Goal: Answer question/provide support

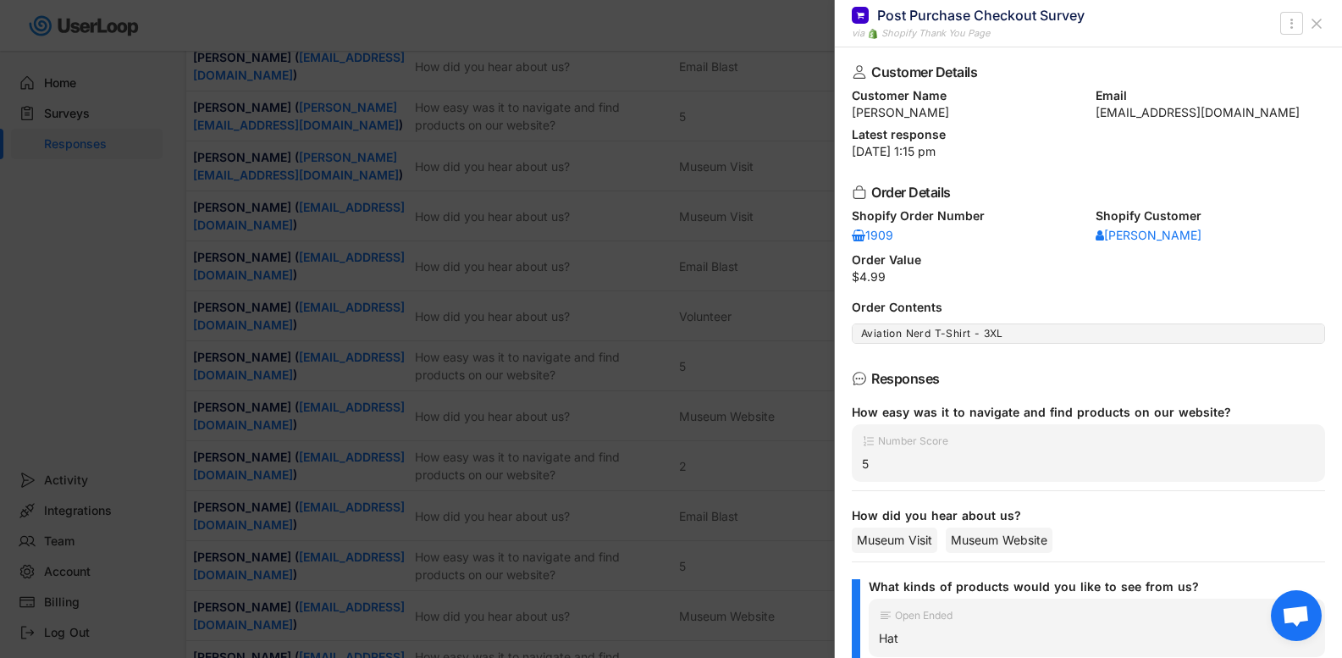
scroll to position [5227, 0]
click at [1320, 30] on icon at bounding box center [1316, 23] width 17 height 17
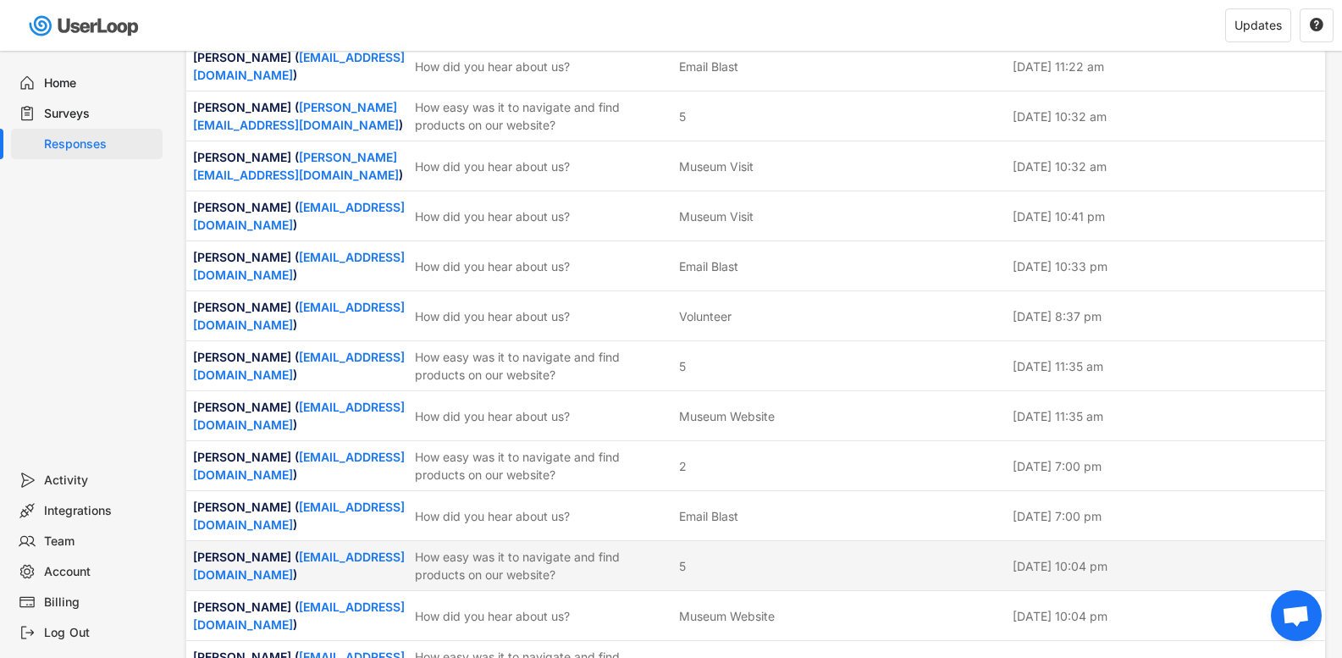
scroll to position [5650, 0]
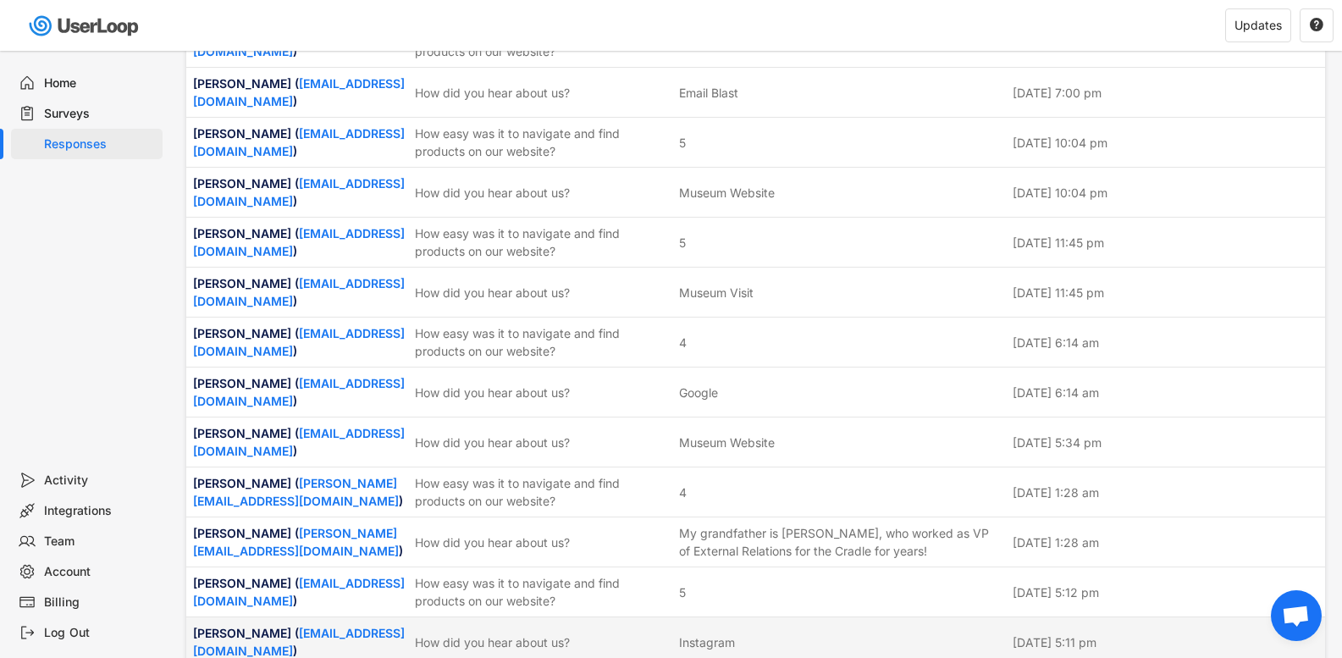
click at [494, 633] on div "How did you hear about us?" at bounding box center [542, 642] width 254 height 18
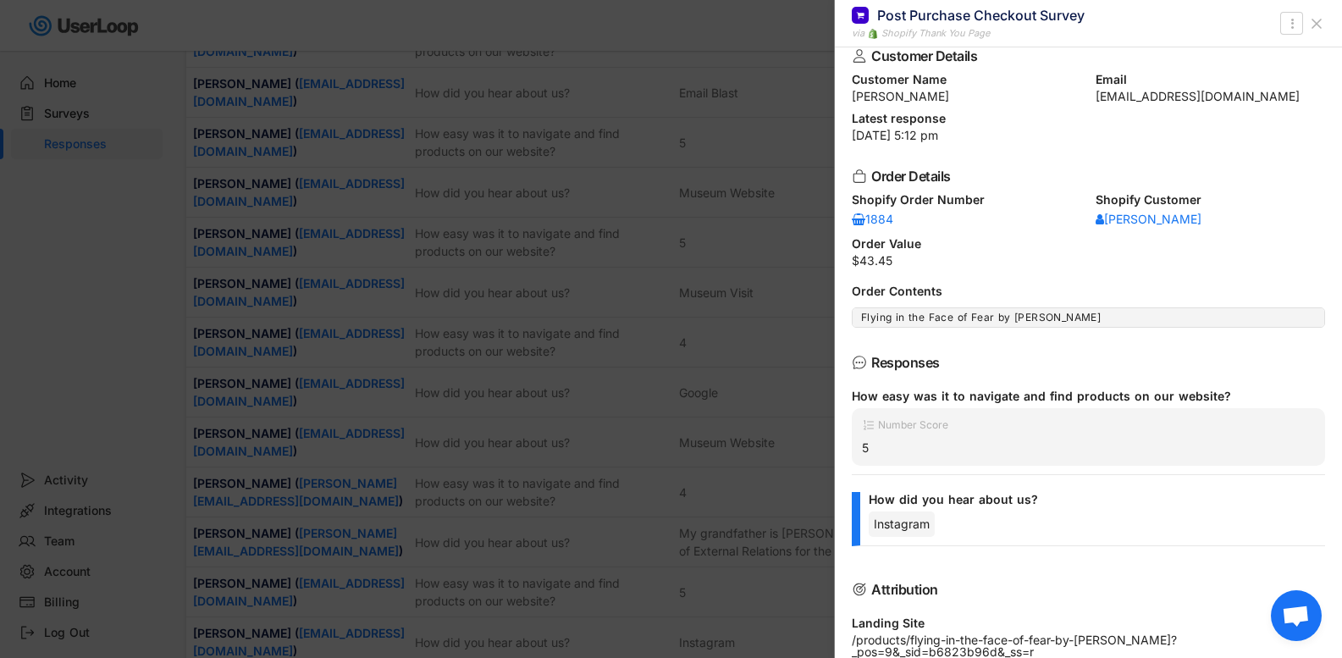
scroll to position [0, 0]
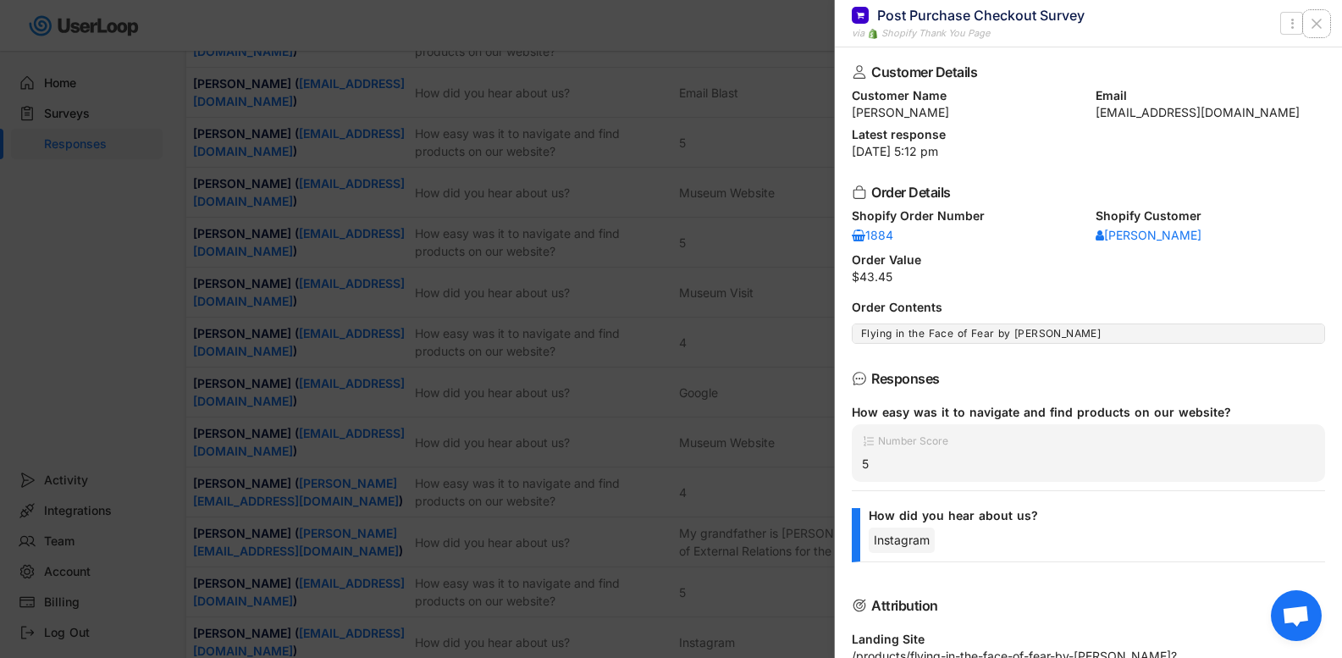
click at [1319, 16] on icon at bounding box center [1316, 23] width 17 height 17
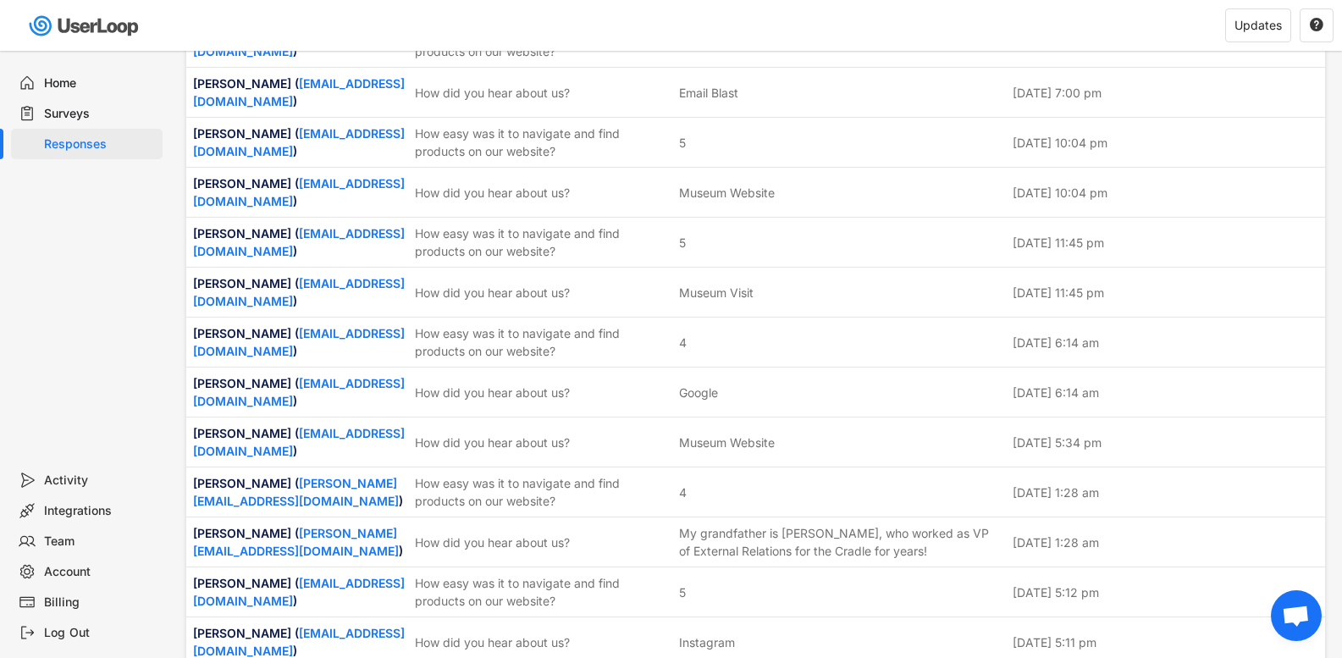
click at [544, 617] on div "[PERSON_NAME] ( [EMAIL_ADDRESS][DOMAIN_NAME] ) How did you hear about us? Insta…" at bounding box center [755, 641] width 1139 height 49
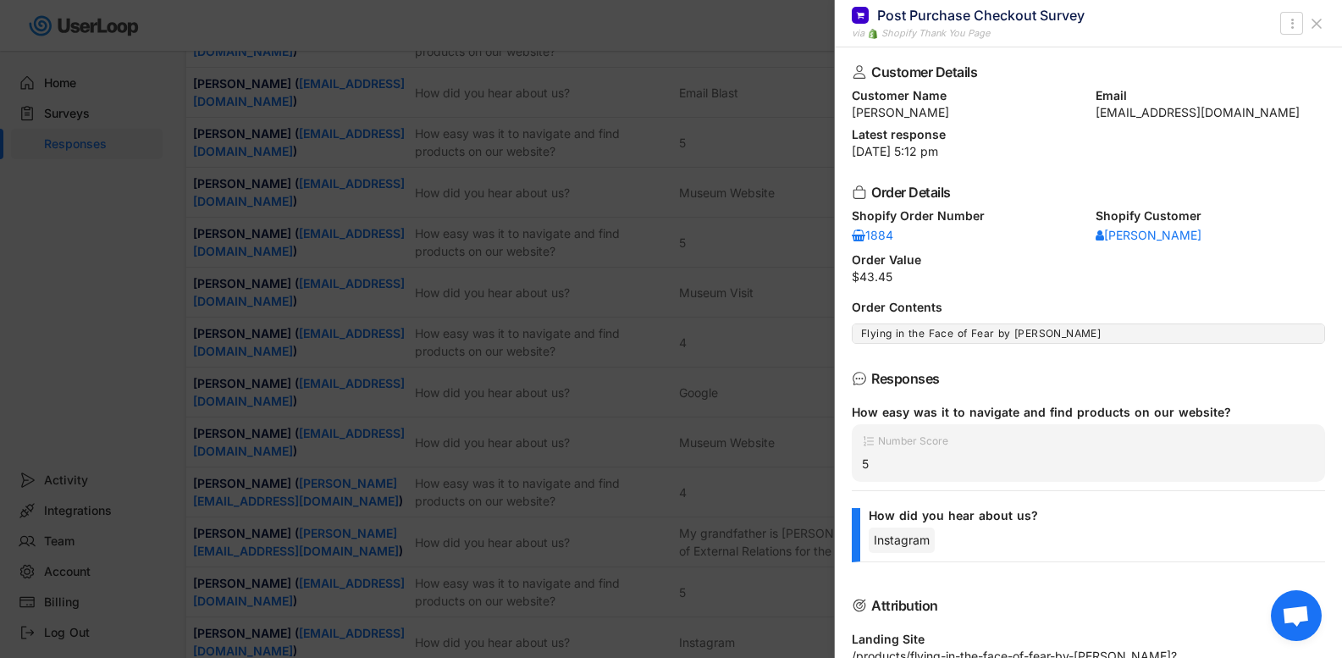
scroll to position [135, 0]
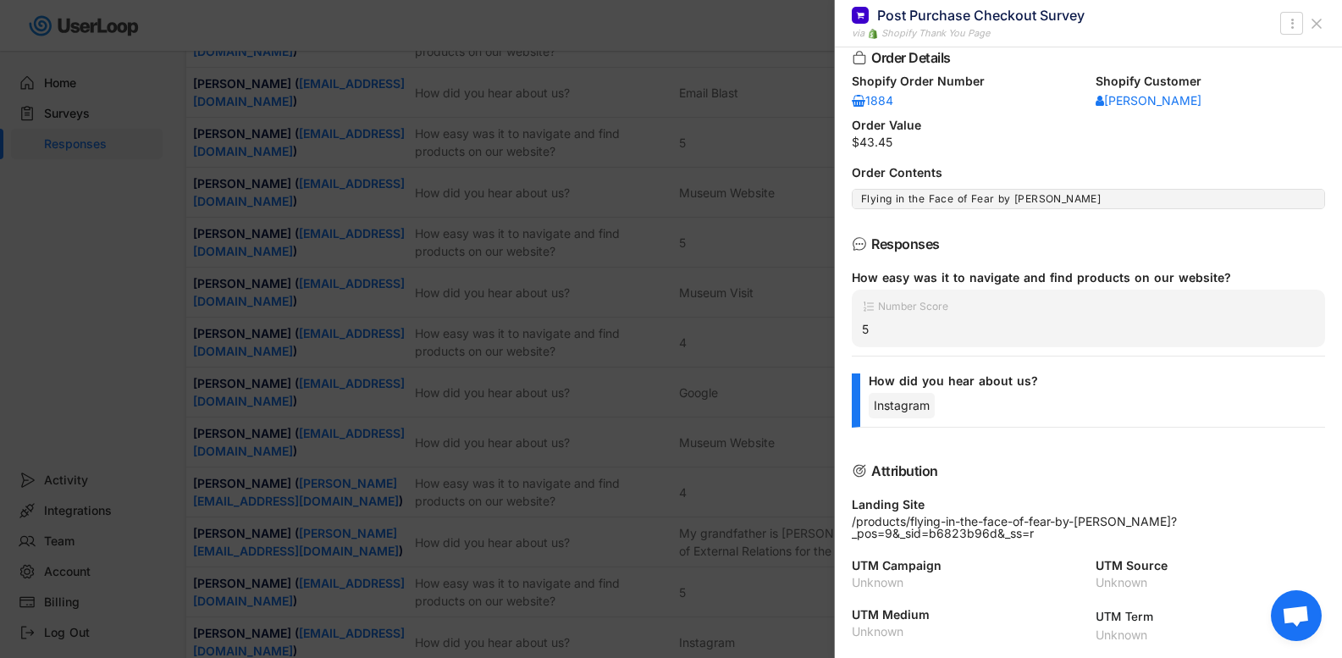
click at [1319, 30] on icon at bounding box center [1316, 23] width 17 height 17
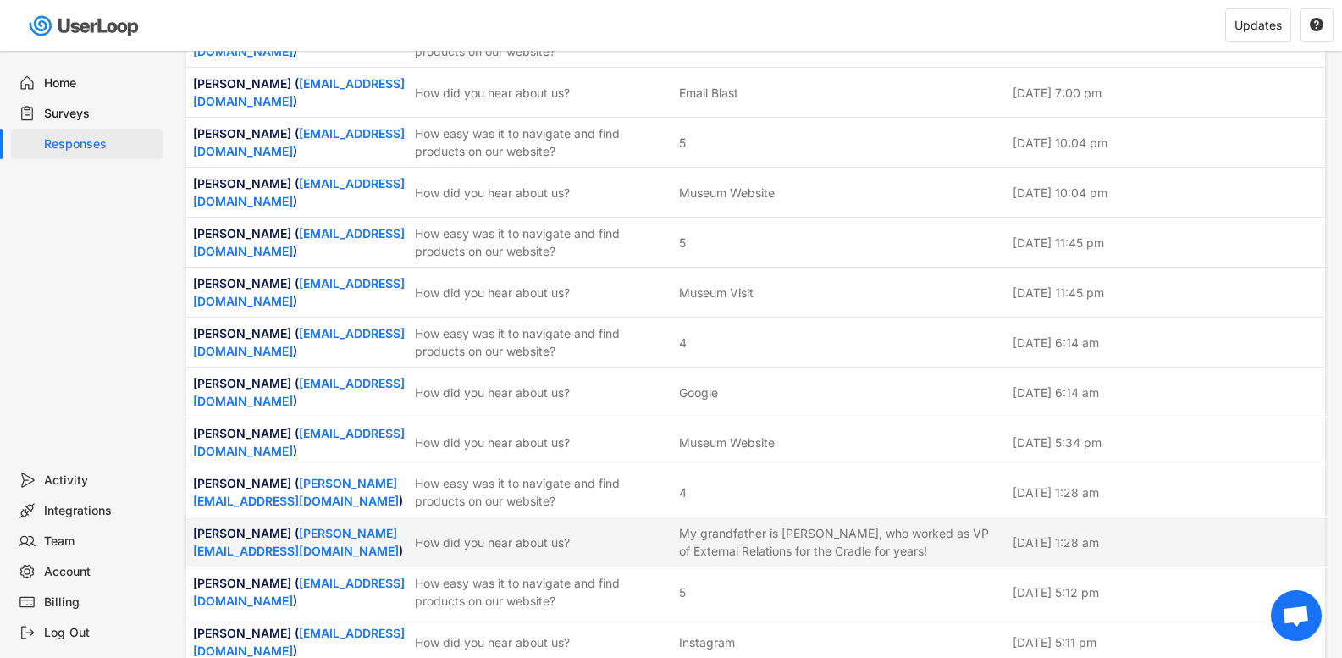
click at [419, 517] on div "[PERSON_NAME] ( [PERSON_NAME][EMAIL_ADDRESS][DOMAIN_NAME] ) How did you hear ab…" at bounding box center [755, 541] width 1139 height 49
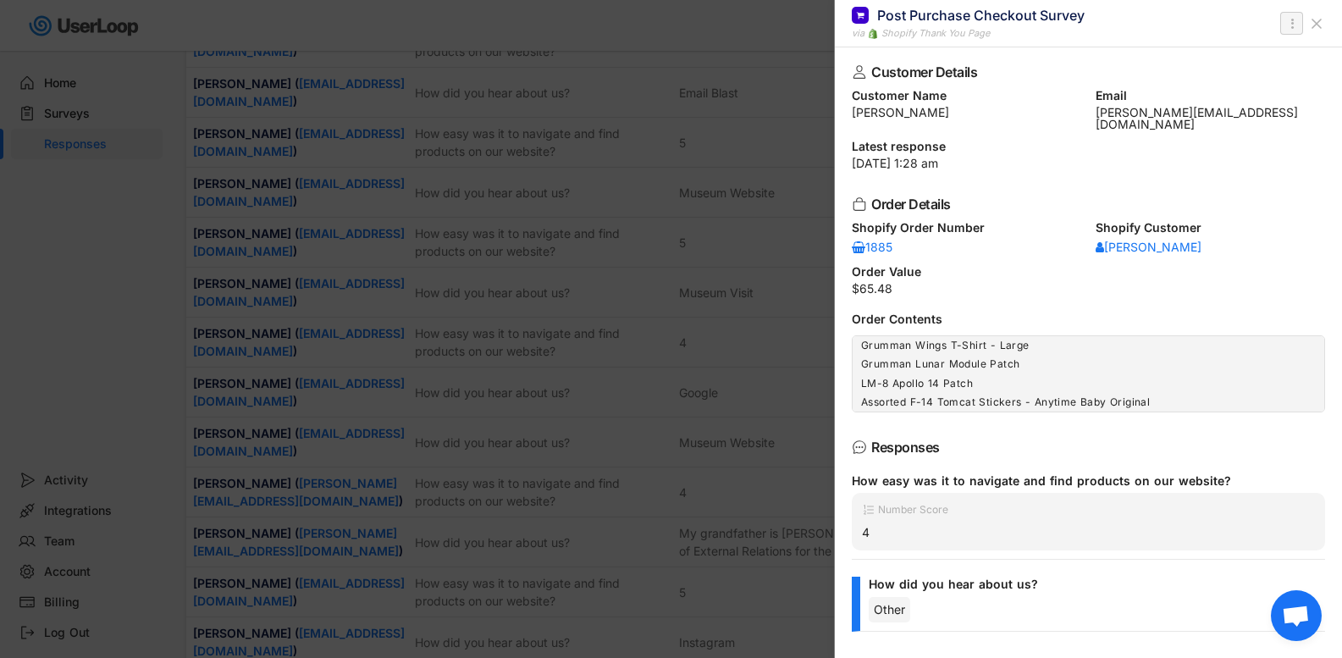
click at [1283, 19] on icon "" at bounding box center [1291, 24] width 17 height 20
click at [1191, 167] on div "Customer Details Customer Name [PERSON_NAME] Email [PERSON_NAME][EMAIL_ADDRESS]…" at bounding box center [1088, 352] width 507 height 610
click at [1319, 25] on icon at bounding box center [1316, 23] width 17 height 17
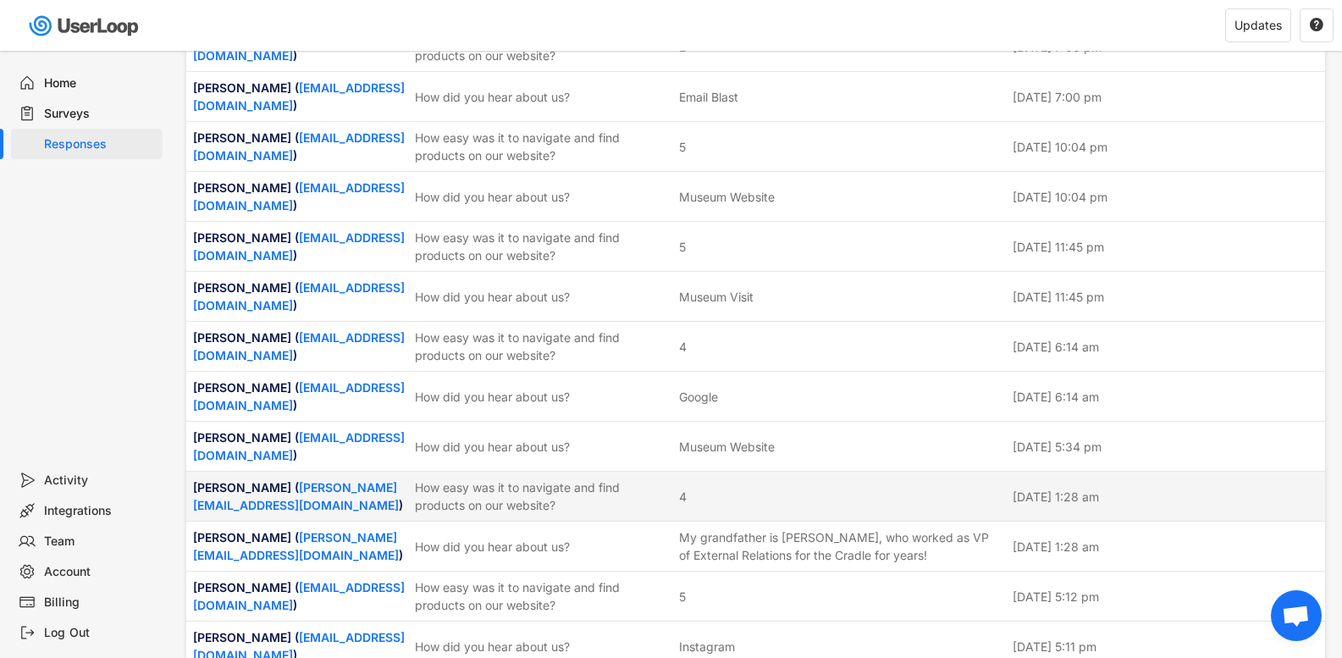
scroll to position [5650, 0]
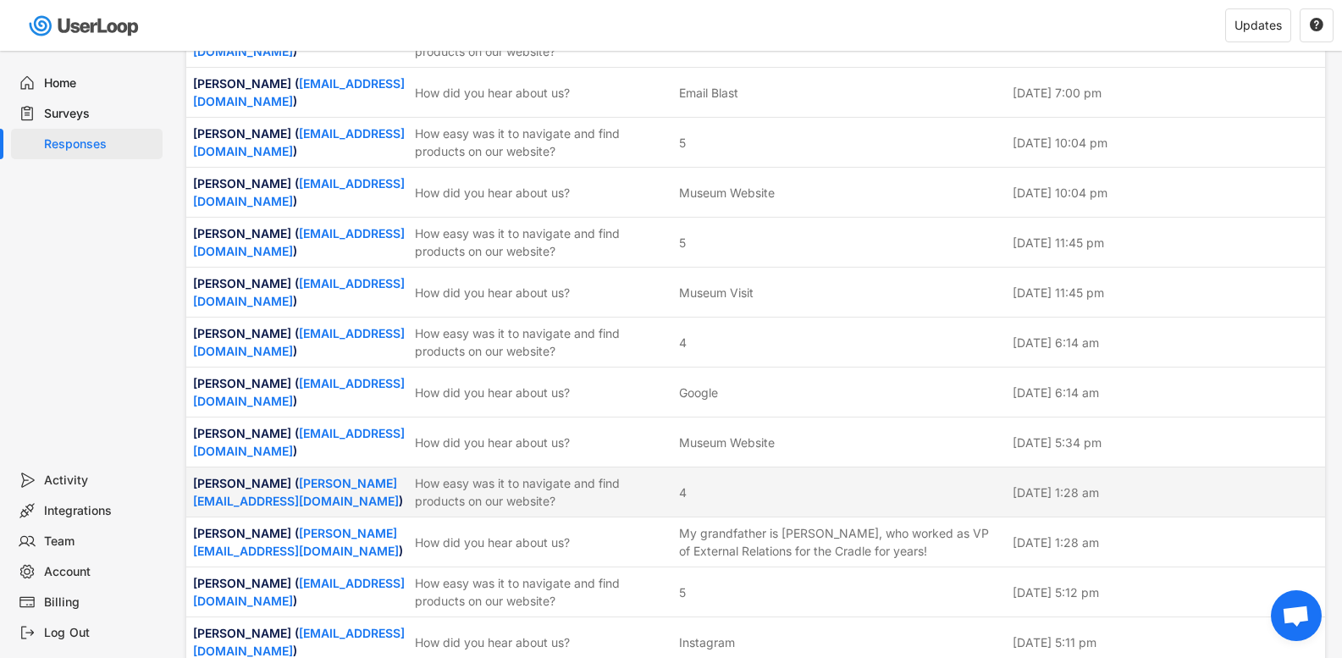
click at [759, 483] on div "4" at bounding box center [840, 492] width 323 height 18
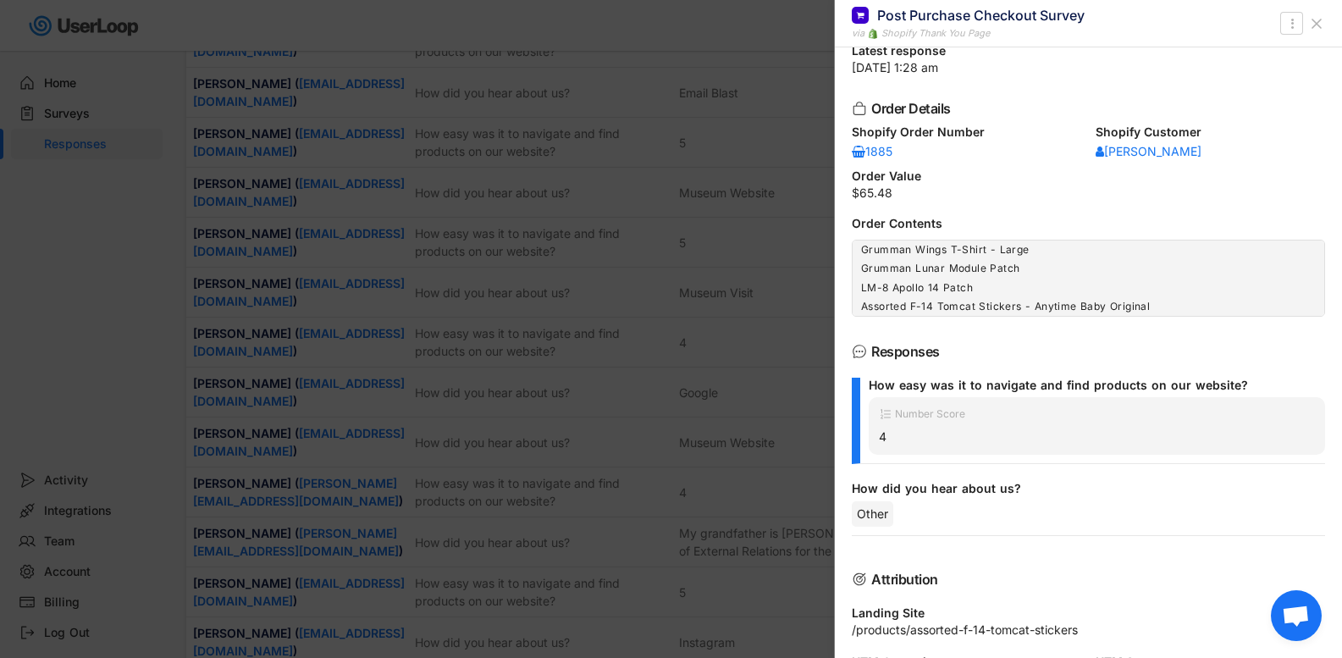
scroll to position [180, 0]
